Goal: Task Accomplishment & Management: Complete application form

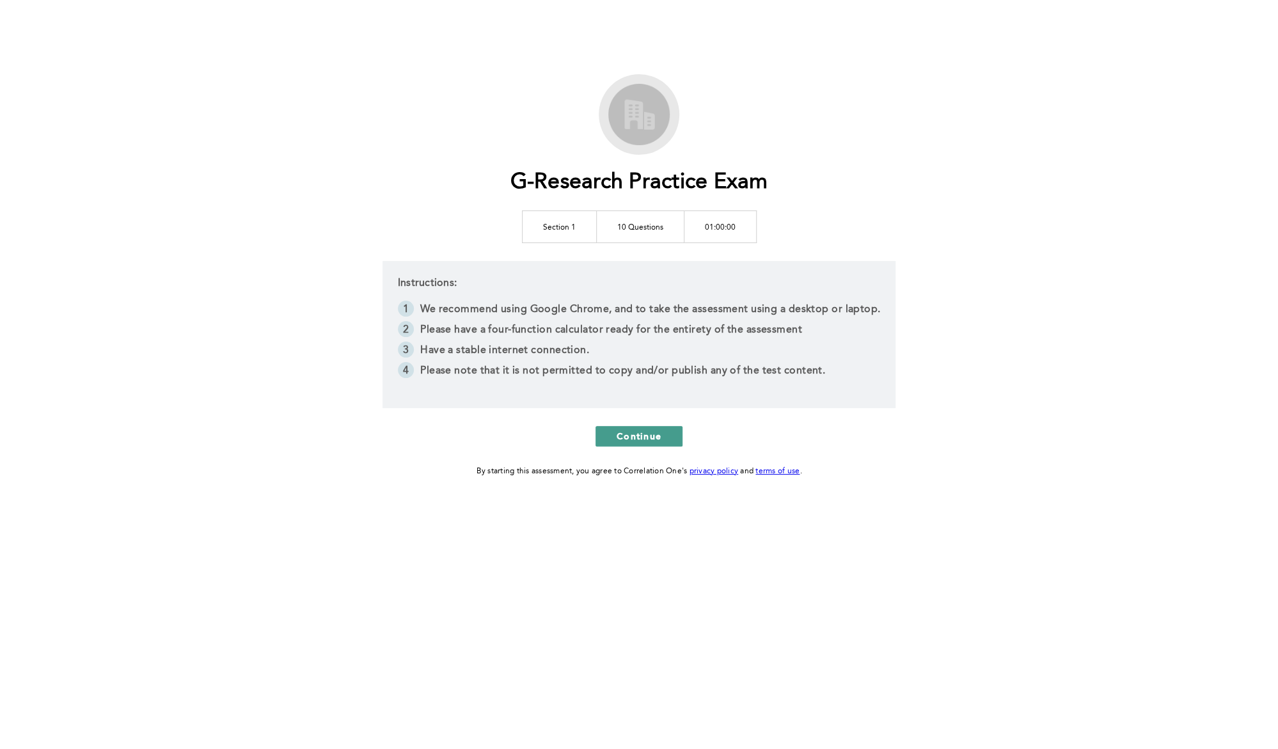
click at [612, 428] on button "Continue" at bounding box center [638, 436] width 87 height 20
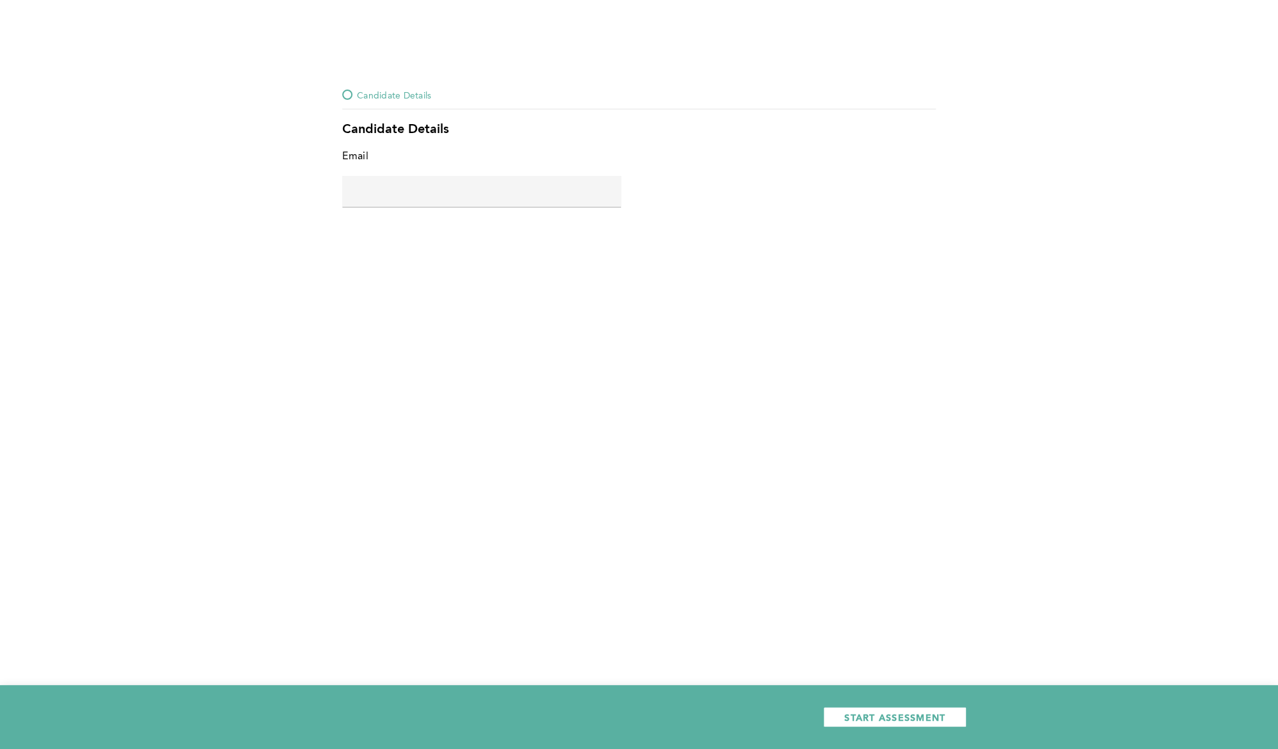
click at [473, 181] on input "text" at bounding box center [481, 191] width 279 height 31
type input "g"
type input "d.krolstar@gmail.com"
click at [883, 717] on span "START ASSESSMENT" at bounding box center [894, 717] width 101 height 12
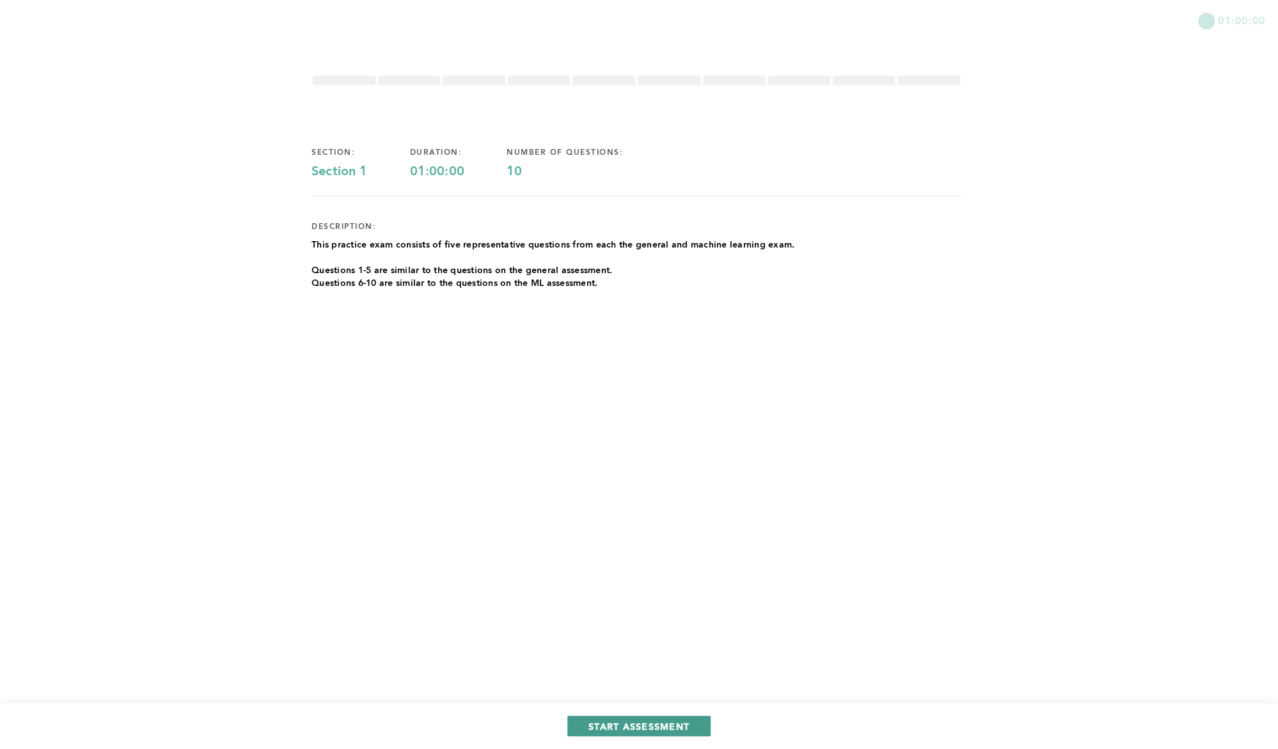
click at [624, 728] on span "START ASSESSMENT" at bounding box center [638, 726] width 101 height 12
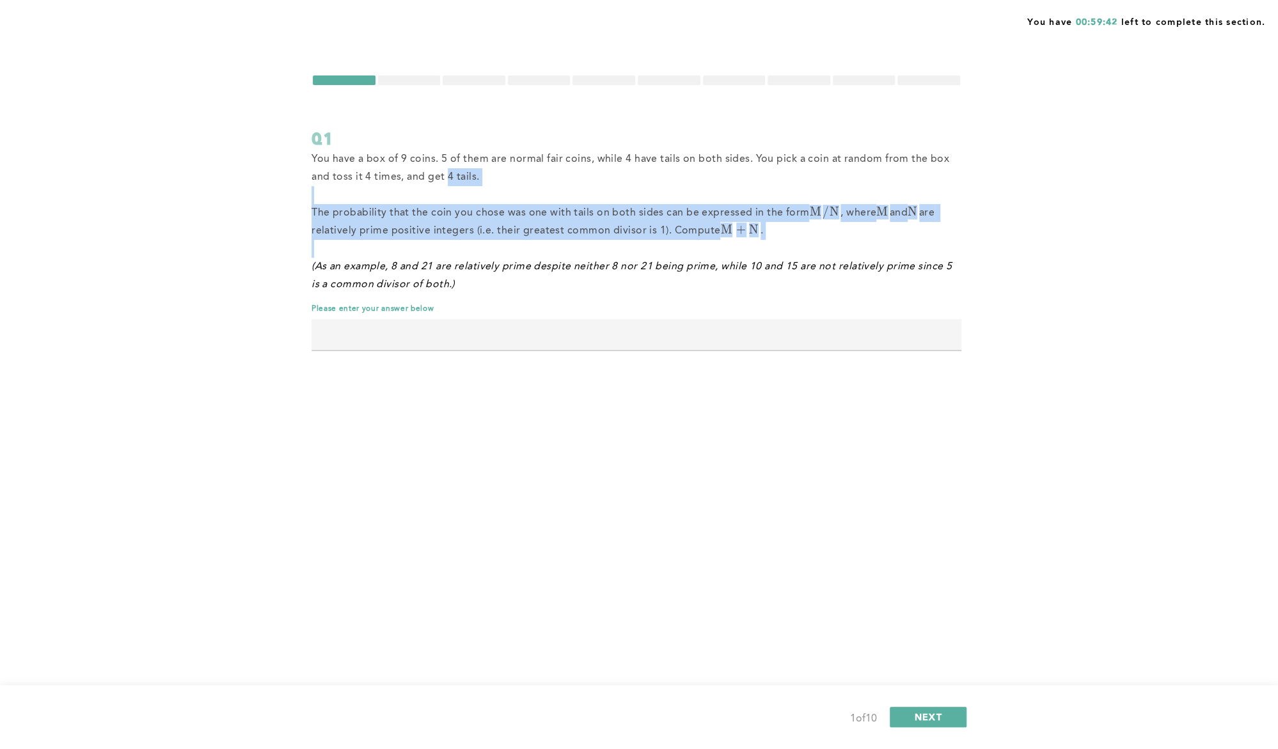
drag, startPoint x: 448, startPoint y: 173, endPoint x: 523, endPoint y: 242, distance: 101.8
click at [523, 242] on div "You have a box of 9 coins. 5 of them are normal fair coins, while 4 have tails …" at bounding box center [636, 221] width 650 height 143
click at [523, 242] on p at bounding box center [636, 249] width 650 height 18
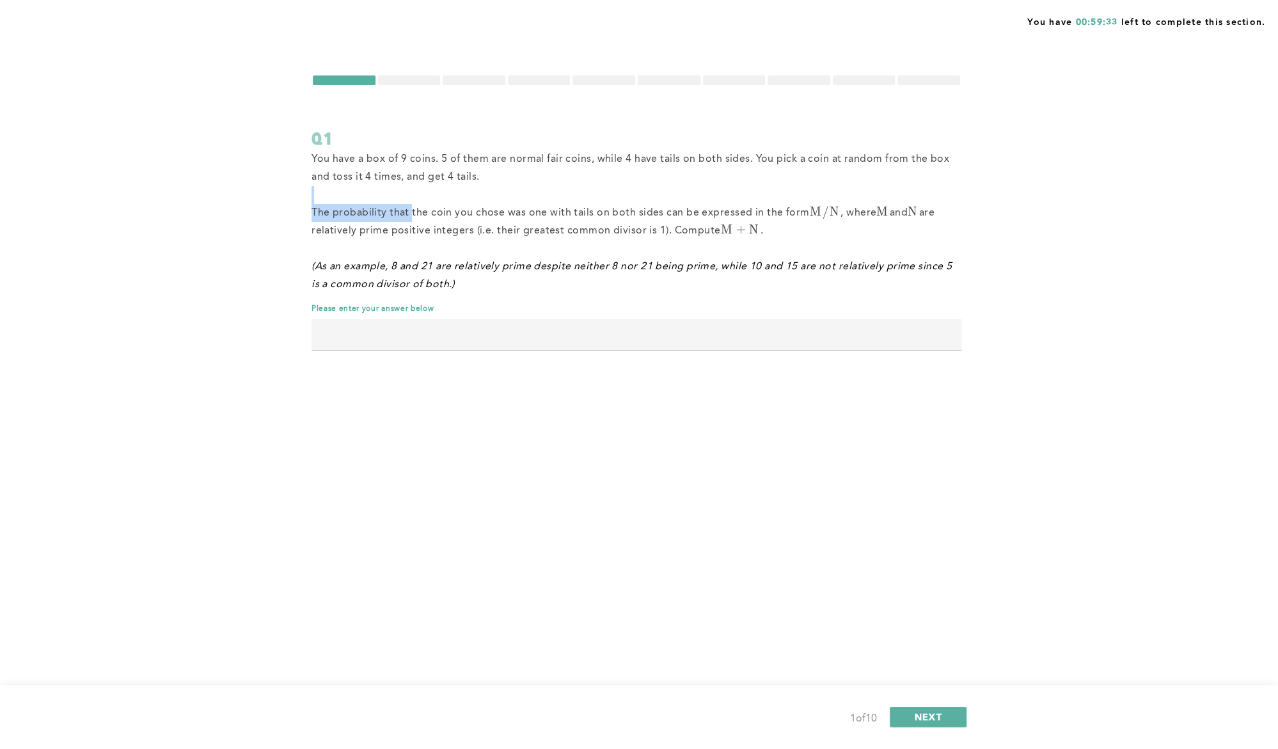
drag, startPoint x: 367, startPoint y: 198, endPoint x: 409, endPoint y: 217, distance: 46.4
click at [409, 217] on div "You have a box of 9 coins. 5 of them are normal fair coins, while 4 have tails …" at bounding box center [636, 221] width 650 height 143
click at [406, 215] on span "The probability that the coin you chose was one with tails on both sides can be…" at bounding box center [623, 222] width 625 height 28
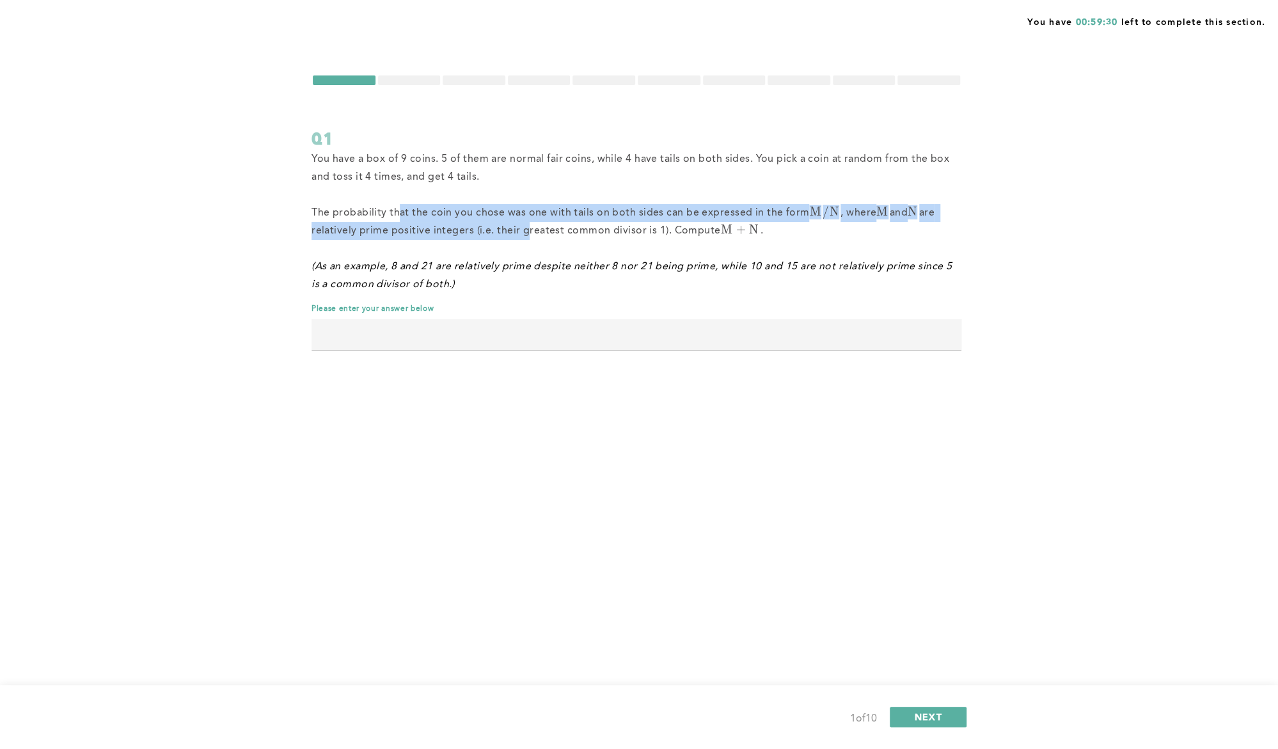
drag, startPoint x: 399, startPoint y: 211, endPoint x: 519, endPoint y: 233, distance: 122.2
click at [519, 233] on span "The probability that the coin you chose was one with tails on both sides can be…" at bounding box center [623, 222] width 625 height 28
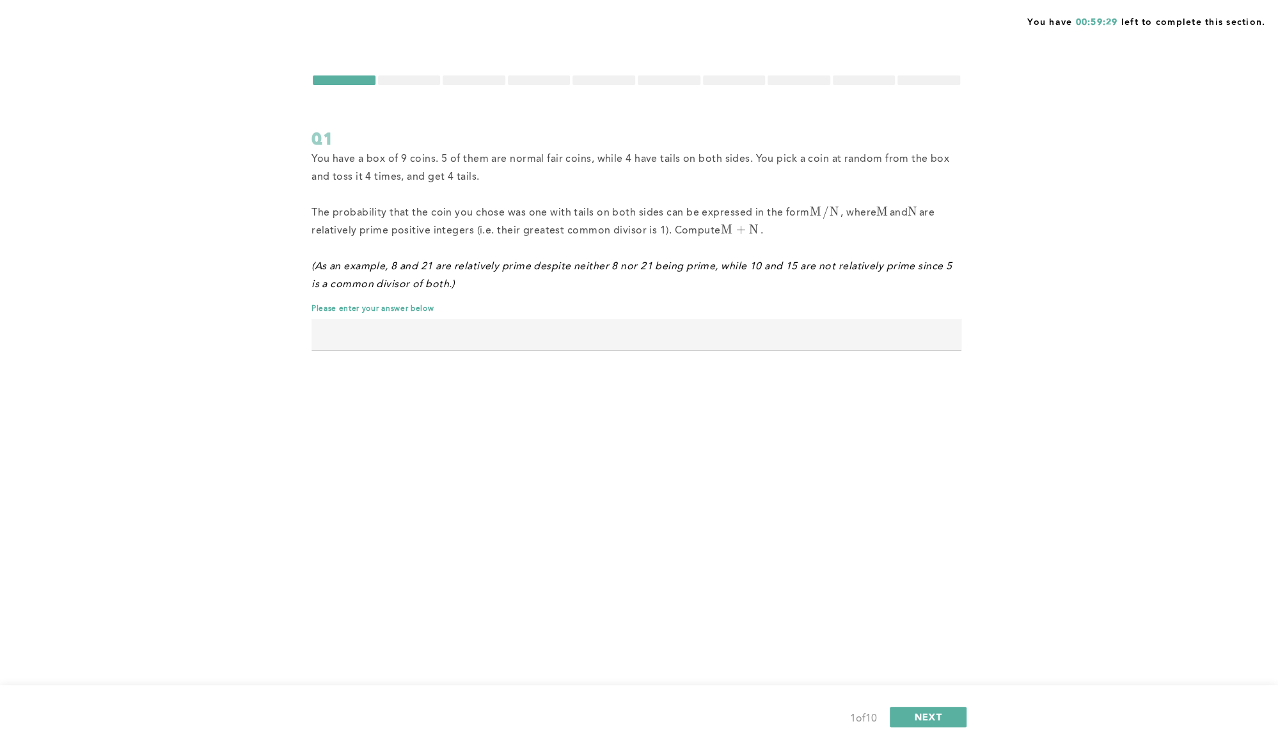
click at [523, 240] on p at bounding box center [636, 249] width 650 height 18
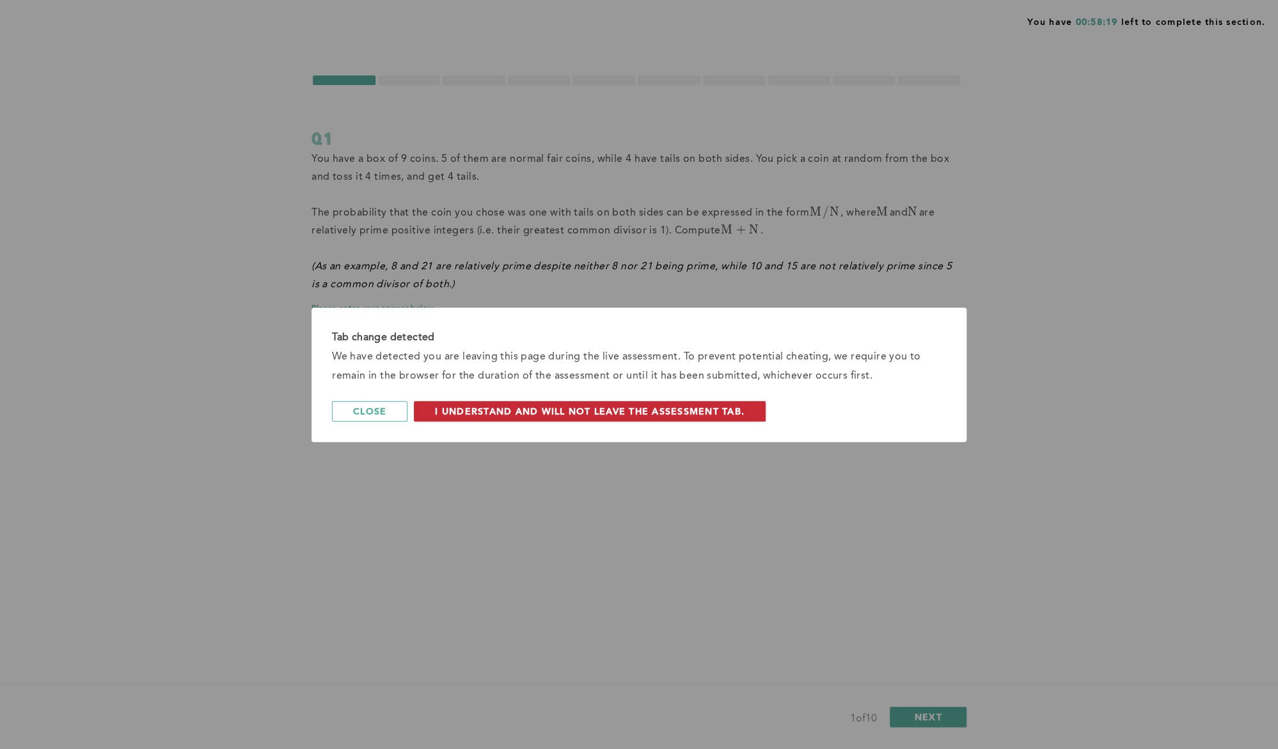
click at [496, 409] on span "I understand and will not leave the assessment tab." at bounding box center [590, 411] width 310 height 12
click at [604, 409] on span "I understand and will not leave the assessment tab." at bounding box center [590, 411] width 310 height 12
click at [498, 407] on span "I understand and will not leave the assessment tab." at bounding box center [590, 411] width 310 height 12
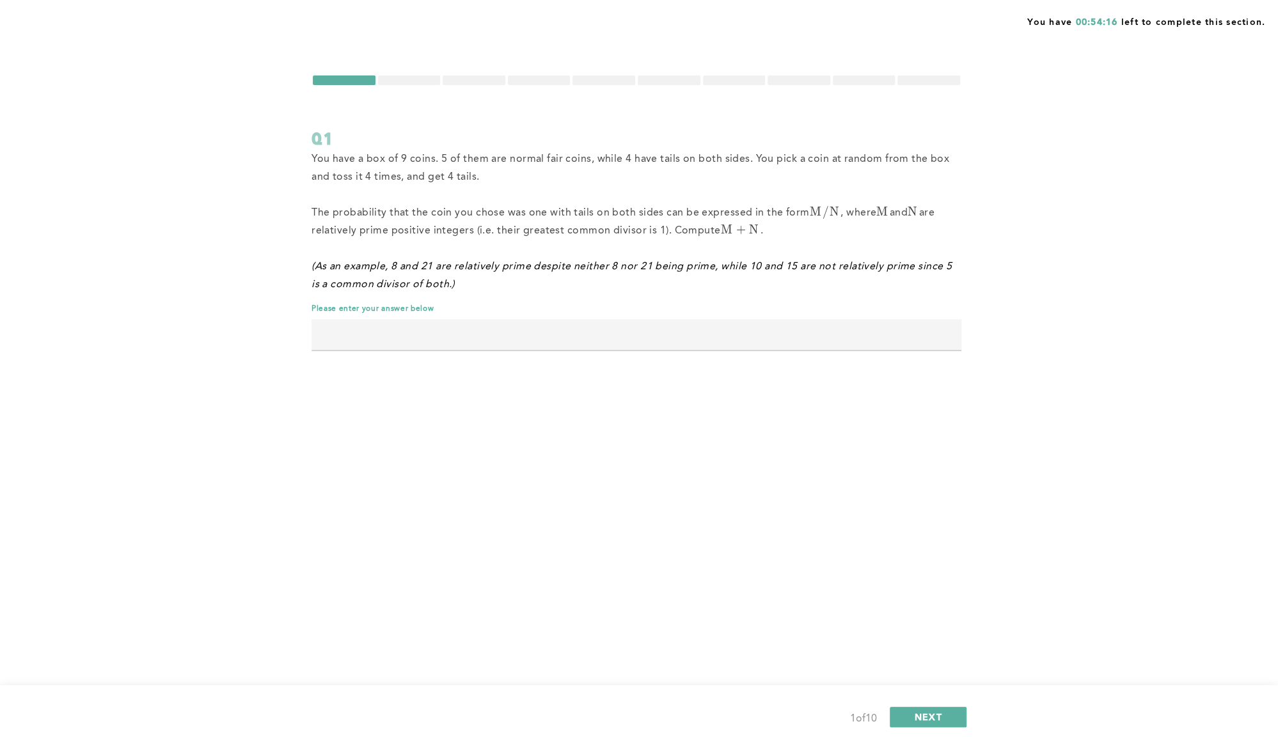
click at [523, 332] on input "text" at bounding box center [636, 334] width 650 height 31
type input "133"
click at [927, 717] on span "NEXT" at bounding box center [929, 717] width 28 height 12
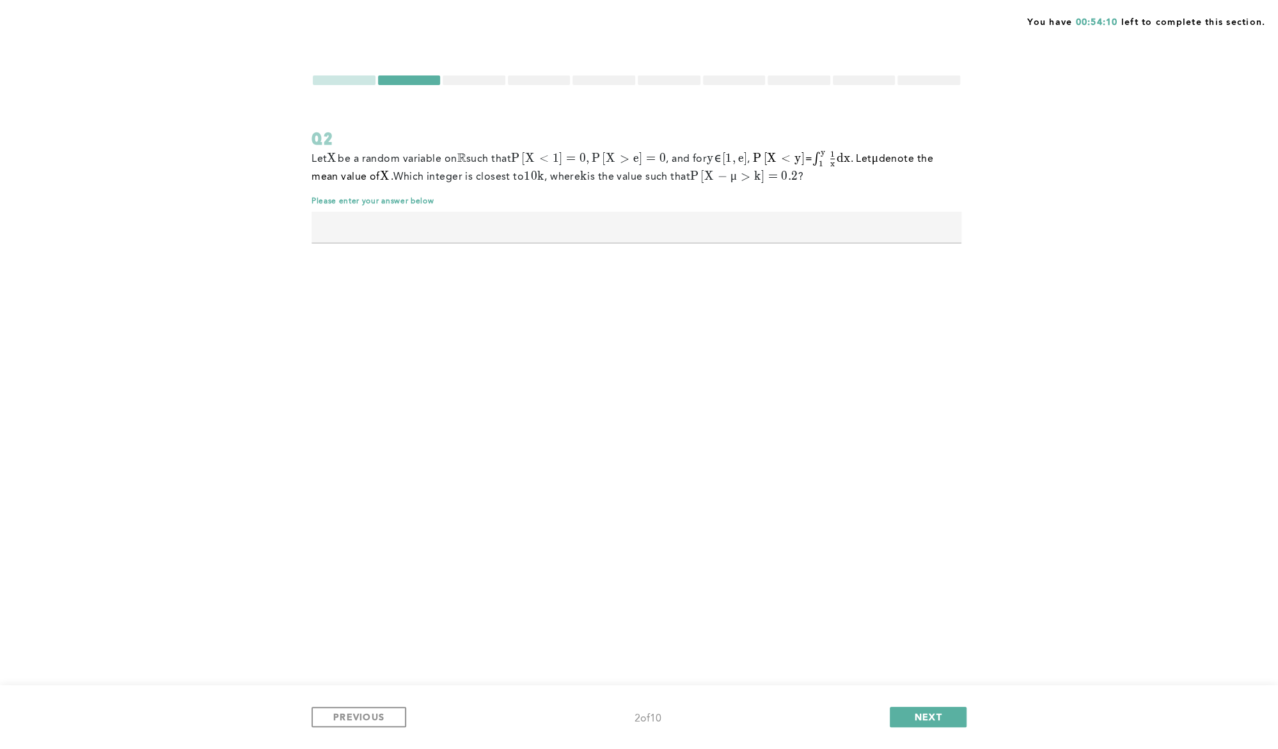
drag, startPoint x: 602, startPoint y: 191, endPoint x: 602, endPoint y: 210, distance: 19.2
click at [602, 210] on div "Let X X X be a random variable on R \mathbb{R} R such that P [ X < 1 ] = 0 , P …" at bounding box center [636, 203] width 650 height 106
click at [596, 224] on input "text" at bounding box center [636, 227] width 650 height 31
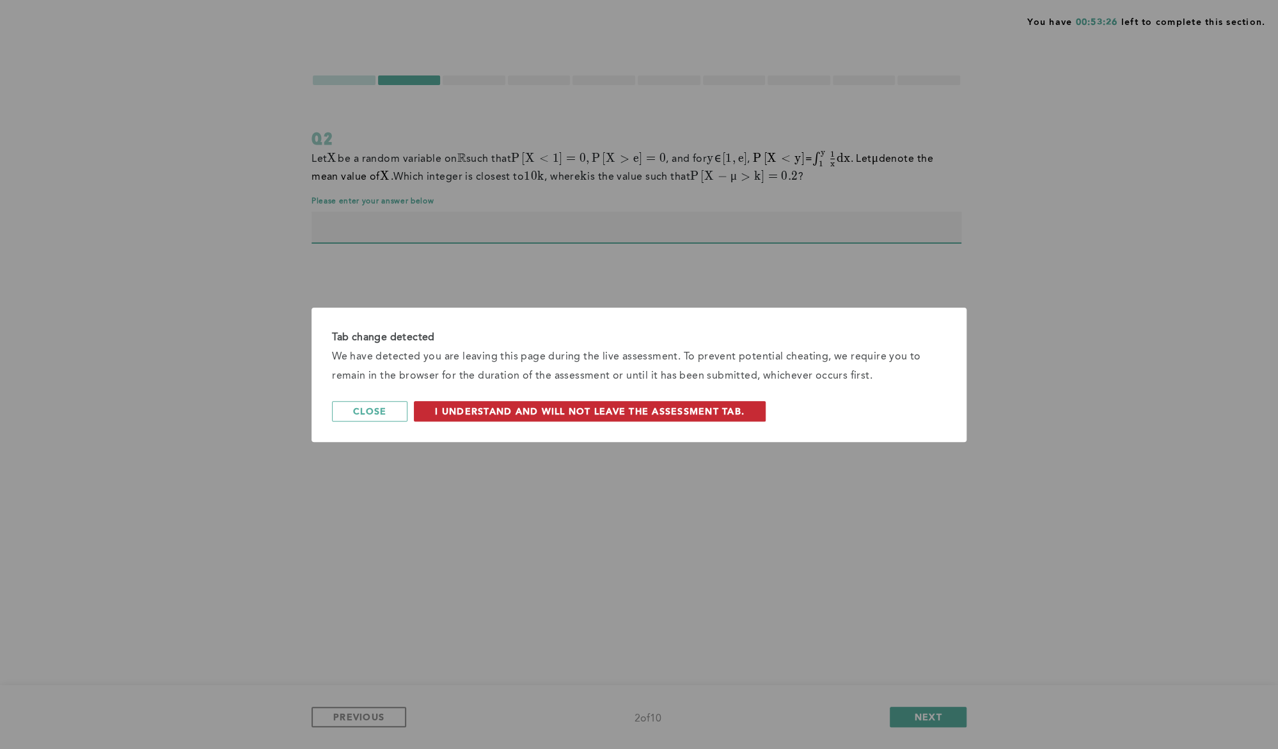
click at [583, 411] on span "I understand and will not leave the assessment tab." at bounding box center [590, 411] width 310 height 12
click at [1081, 411] on div "Tab change detected We have detected you are leaving this page during the live …" at bounding box center [639, 374] width 1278 height 749
click at [709, 416] on span "I understand and will not leave the assessment tab." at bounding box center [590, 411] width 310 height 12
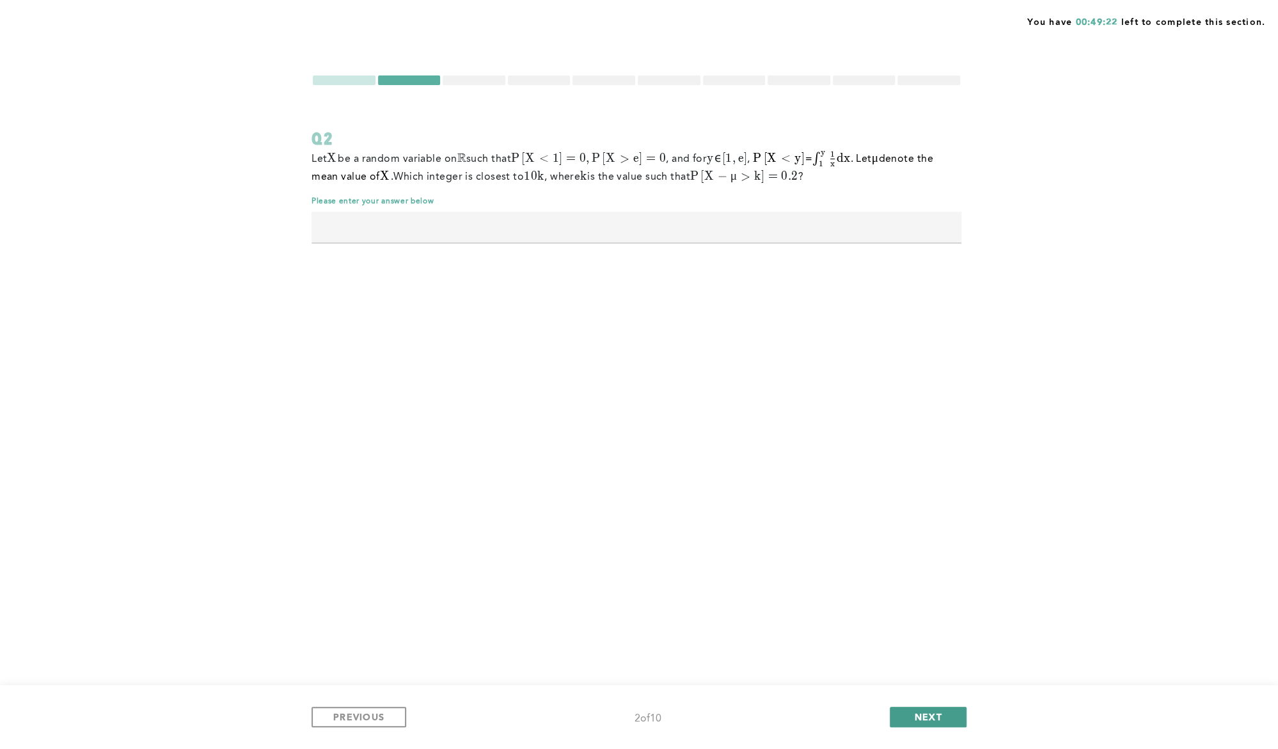
click at [906, 707] on button "NEXT" at bounding box center [928, 717] width 77 height 20
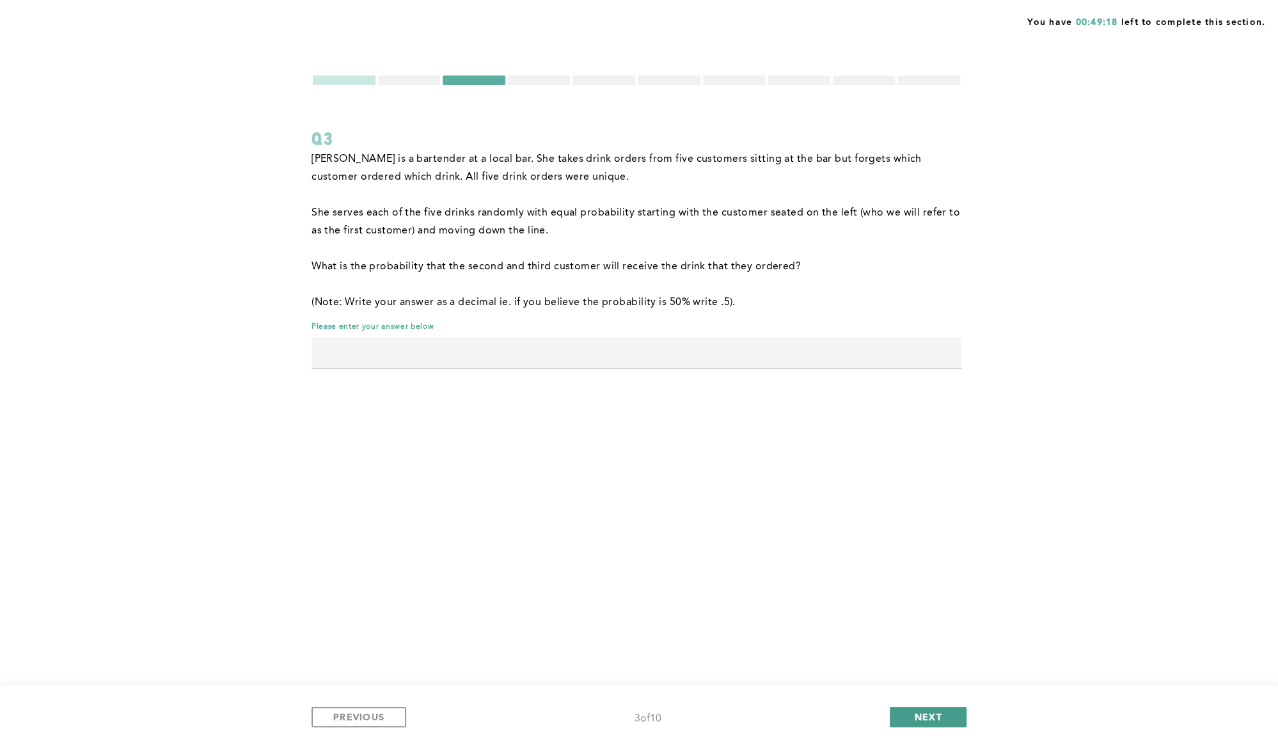
click at [905, 707] on button "NEXT" at bounding box center [928, 717] width 77 height 20
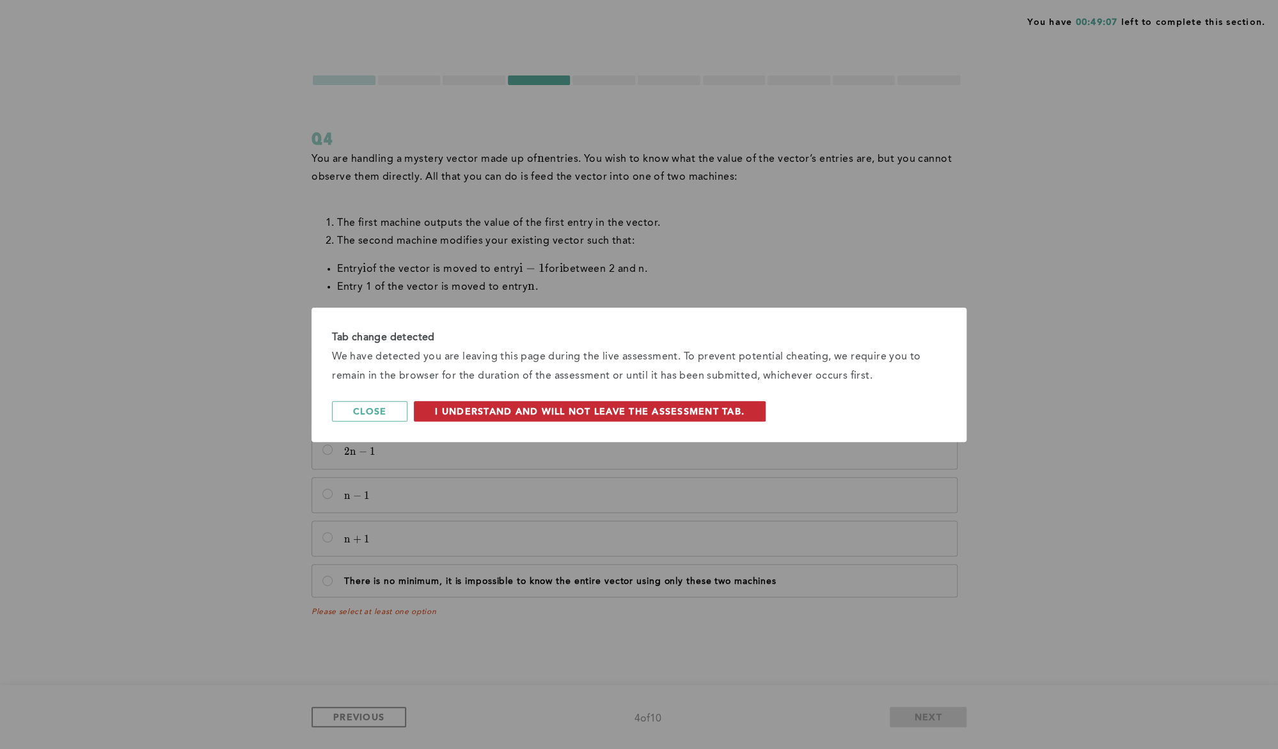
click at [635, 402] on button "I understand and will not leave the assessment tab." at bounding box center [590, 411] width 352 height 20
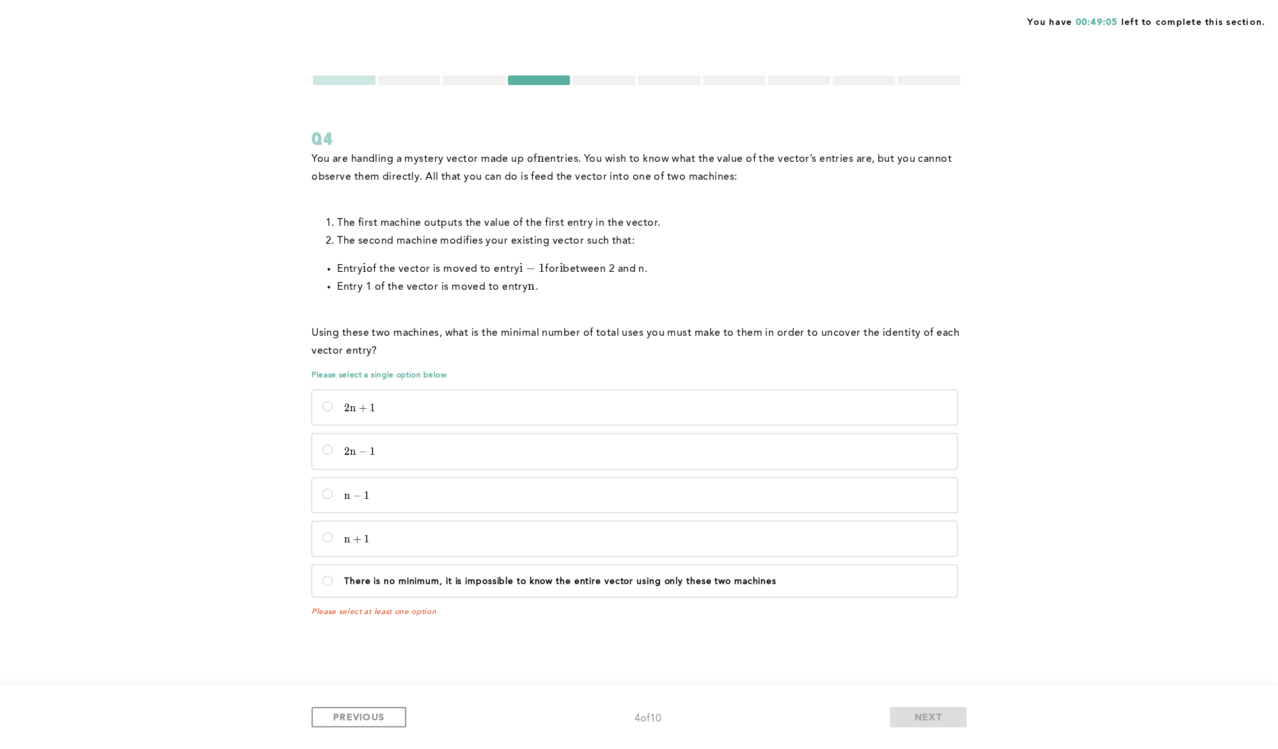
drag, startPoint x: 619, startPoint y: 562, endPoint x: 625, endPoint y: 560, distance: 6.9
click at [625, 560] on div "2 n + 1 2n + 1 2 n + 1 2 n − 1 2n - 1 2 n − 1 n − 1 n - 1 n − 1 n + 1 n + 1 n +…" at bounding box center [636, 494] width 650 height 216
click at [610, 578] on p "There is no minimum, it is impossible to know the entire vector using only thes…" at bounding box center [645, 581] width 602 height 10
click at [333, 578] on machines\<\/p\> "There is no minimum, it is impossible to know the entire vector using only thes…" at bounding box center [327, 581] width 10 height 10
radio machines\<\/p\> "true"
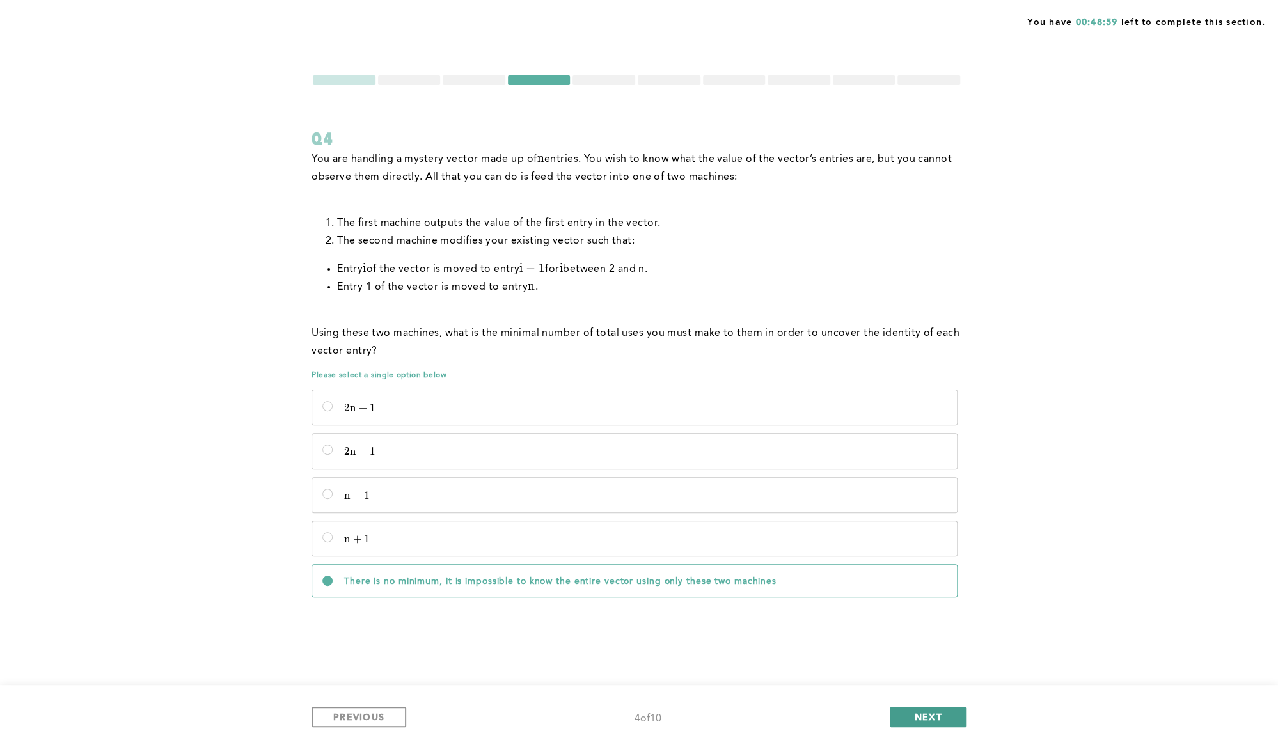
click at [908, 720] on button "NEXT" at bounding box center [928, 717] width 77 height 20
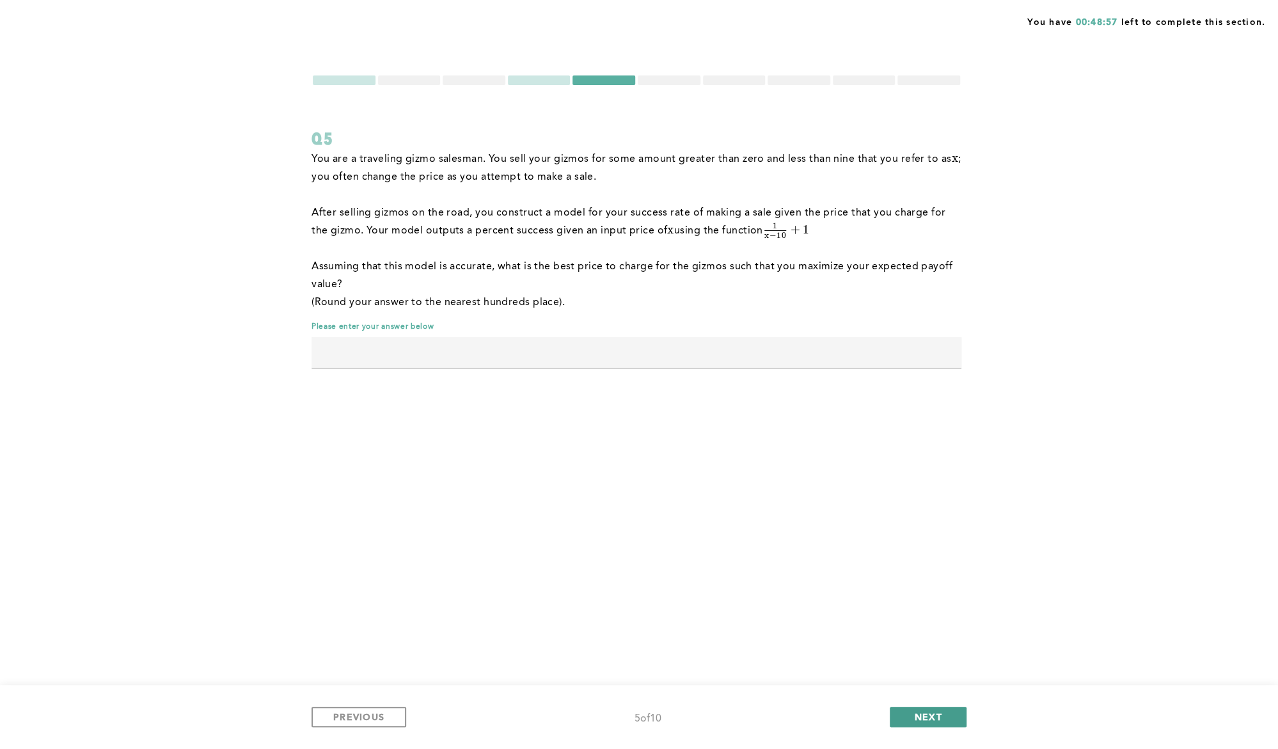
click at [908, 718] on button "NEXT" at bounding box center [928, 717] width 77 height 20
